Goal: Transaction & Acquisition: Purchase product/service

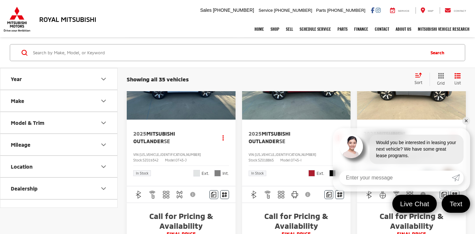
scroll to position [80, 0]
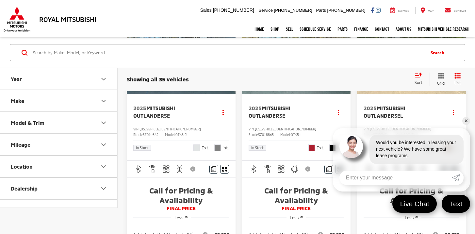
click at [467, 120] on link "✕" at bounding box center [466, 121] width 8 height 8
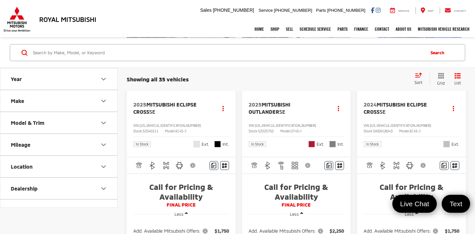
scroll to position [428, 0]
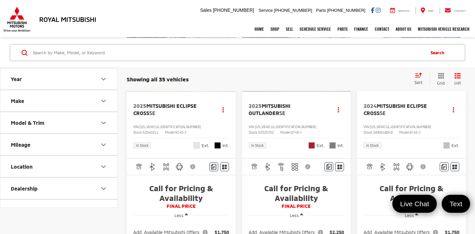
click at [46, 122] on button "Model & Trim" at bounding box center [59, 122] width 118 height 21
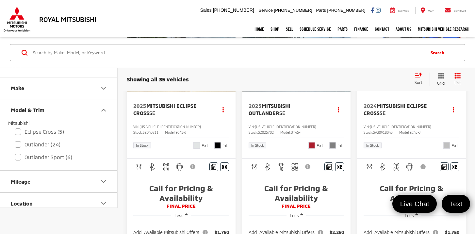
scroll to position [19, 0]
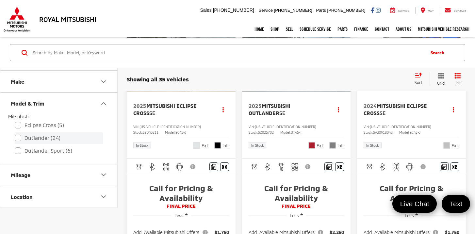
click at [21, 139] on label "Outlander (24)" at bounding box center [59, 137] width 88 height 11
click at [15, 134] on input "Outlander (24)" at bounding box center [15, 134] width 0 height 0
checkbox input "true"
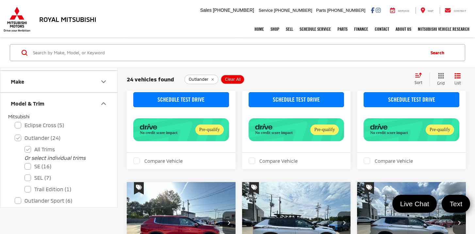
scroll to position [353, 0]
